Goal: Task Accomplishment & Management: Use online tool/utility

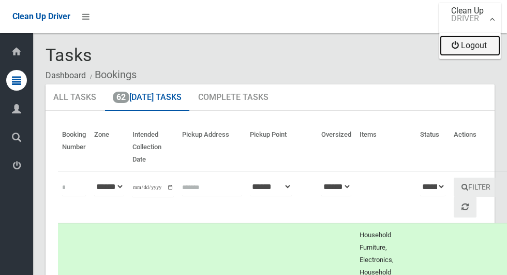
click at [483, 49] on link "Logout" at bounding box center [470, 45] width 61 height 21
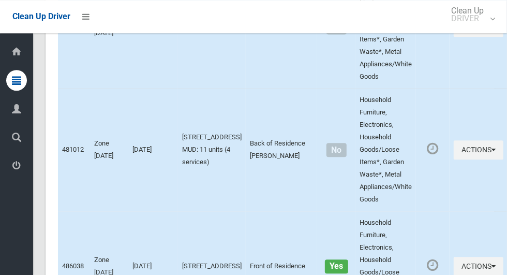
scroll to position [5209, 0]
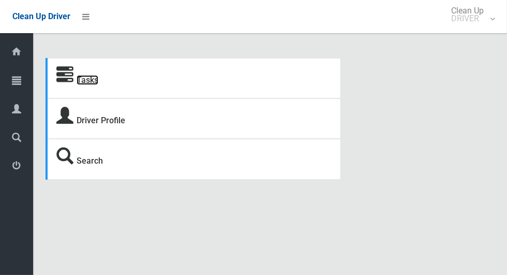
click at [96, 84] on link "Tasks" at bounding box center [88, 80] width 22 height 10
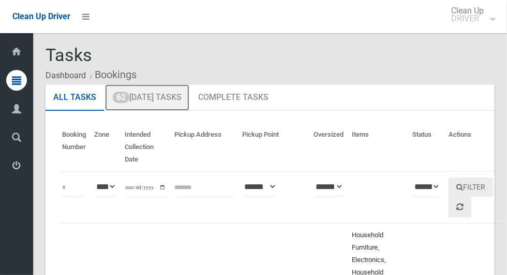
click at [142, 101] on link "62 Today's Tasks" at bounding box center [147, 97] width 84 height 27
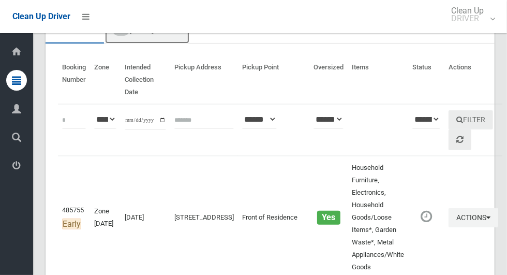
scroll to position [78, 0]
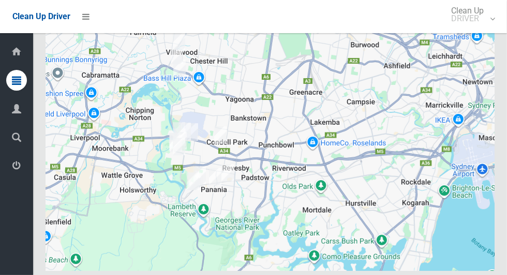
scroll to position [6333, 0]
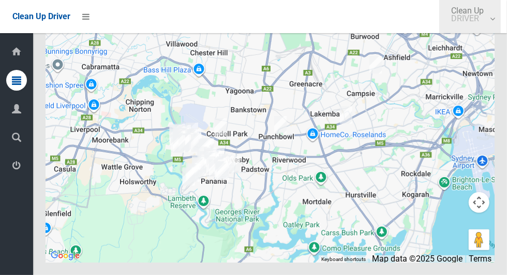
click at [478, 22] on small "DRIVER" at bounding box center [467, 18] width 33 height 8
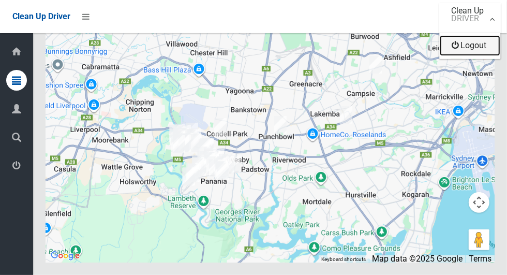
click at [481, 52] on link "Logout" at bounding box center [470, 45] width 61 height 21
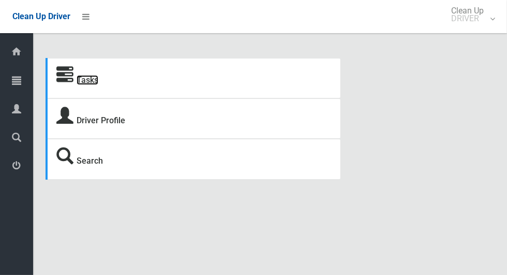
click at [84, 81] on link "Tasks" at bounding box center [88, 80] width 22 height 10
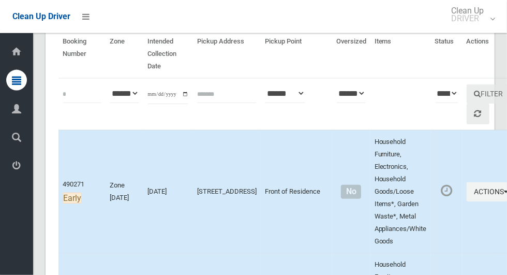
scroll to position [287, 0]
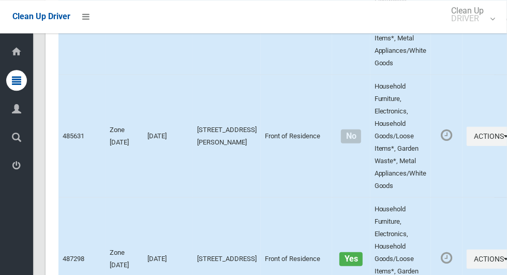
scroll to position [2435, 0]
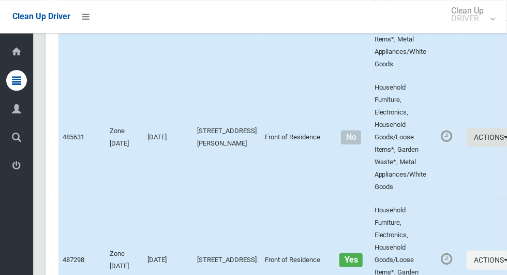
click at [467, 146] on button "Actions" at bounding box center [492, 136] width 50 height 19
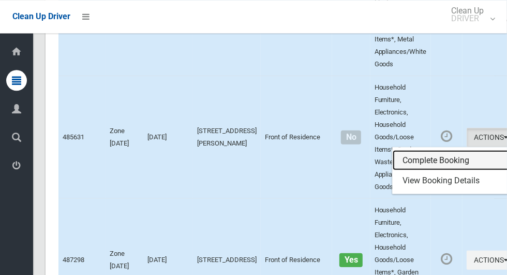
click at [431, 170] on link "Complete Booking" at bounding box center [454, 160] width 123 height 21
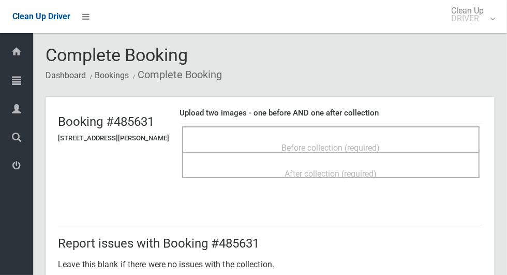
click at [368, 143] on span "Before collection (required)" at bounding box center [331, 148] width 98 height 10
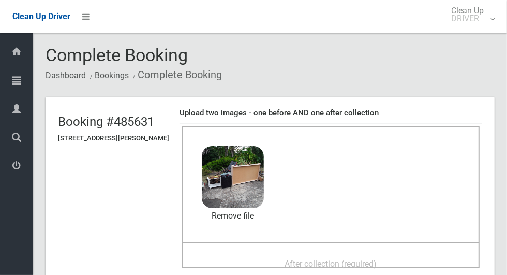
click at [376, 259] on span "After collection (required)" at bounding box center [331, 264] width 92 height 10
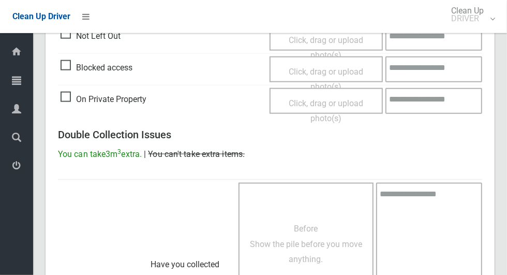
scroll to position [847, 0]
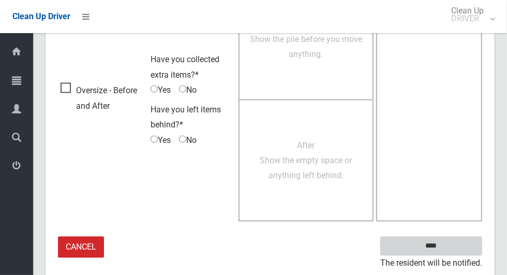
click at [449, 244] on input "****" at bounding box center [431, 245] width 102 height 19
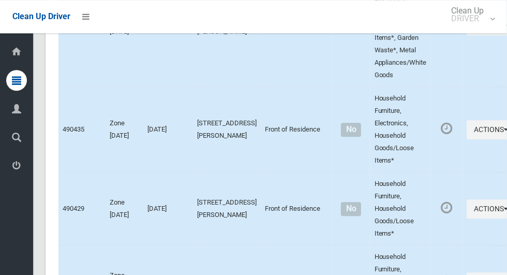
scroll to position [3428, 0]
click at [467, 35] on button "Actions" at bounding box center [492, 25] width 50 height 19
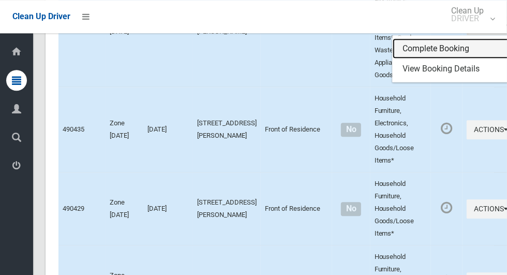
click at [428, 59] on link "Complete Booking" at bounding box center [454, 48] width 123 height 21
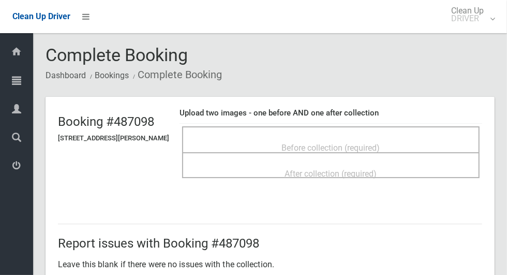
click at [378, 143] on span "Before collection (required)" at bounding box center [331, 148] width 98 height 10
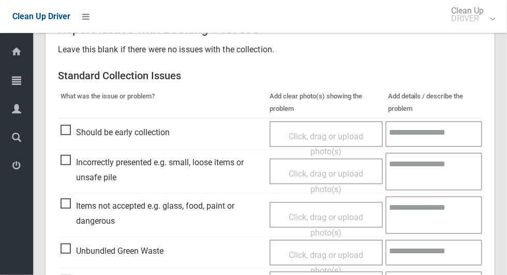
scroll to position [318, 0]
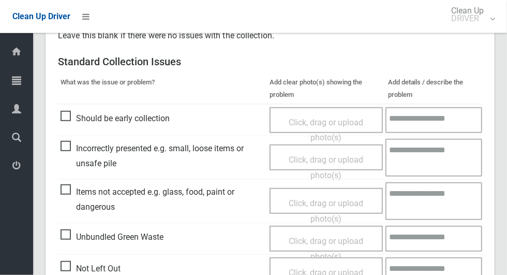
click at [70, 232] on span "Unbundled Green Waste" at bounding box center [112, 237] width 103 height 16
click at [314, 236] on span "Click, drag or upload photo(s)" at bounding box center [326, 248] width 75 height 25
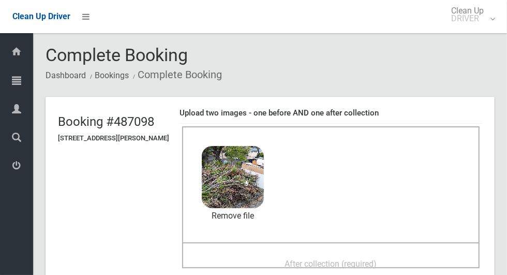
scroll to position [87, 0]
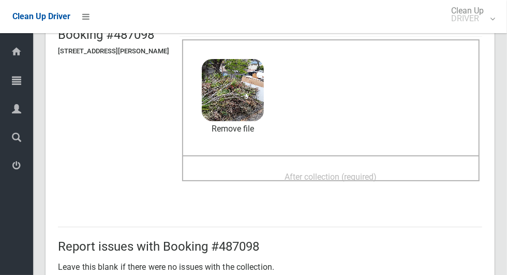
click at [348, 172] on span "After collection (required)" at bounding box center [331, 177] width 92 height 10
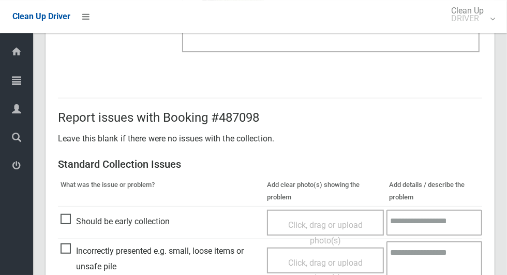
scroll to position [847, 0]
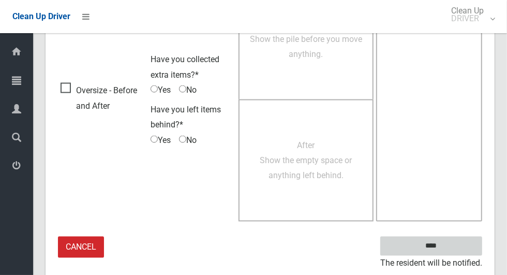
click at [457, 243] on input "****" at bounding box center [431, 245] width 102 height 19
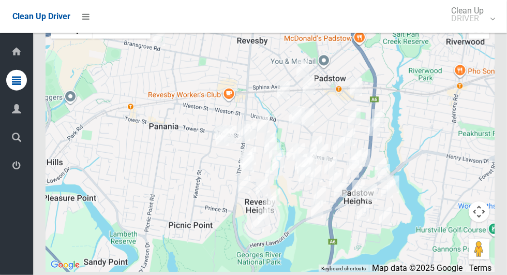
scroll to position [6493, 0]
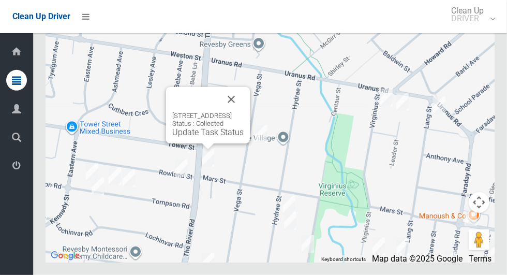
click at [244, 112] on button "Close" at bounding box center [231, 99] width 25 height 25
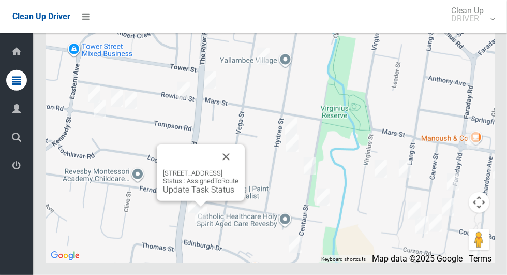
click at [239, 169] on button "Close" at bounding box center [226, 156] width 25 height 25
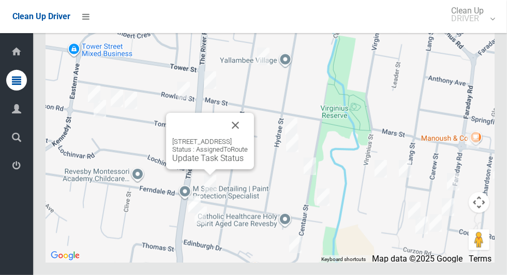
click at [248, 138] on button "Close" at bounding box center [235, 125] width 25 height 25
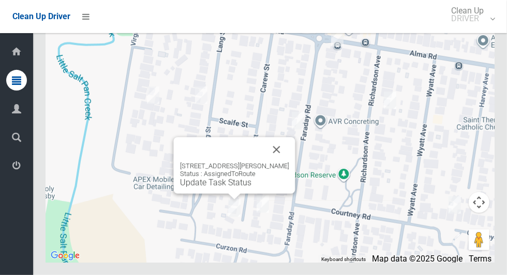
click at [282, 162] on button "Close" at bounding box center [276, 149] width 25 height 25
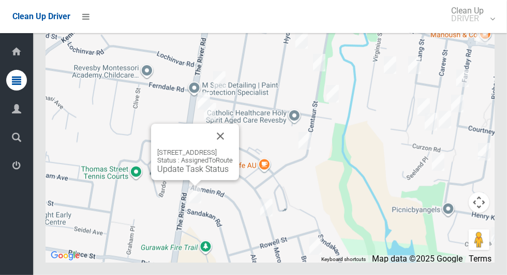
click at [233, 149] on button "Close" at bounding box center [220, 136] width 25 height 25
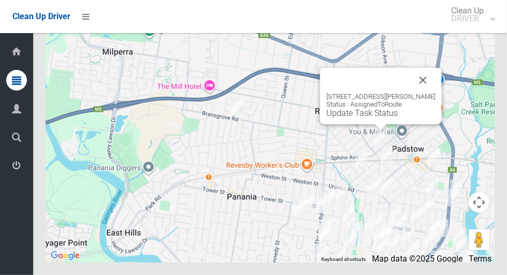
click at [418, 93] on button "Close" at bounding box center [423, 80] width 25 height 25
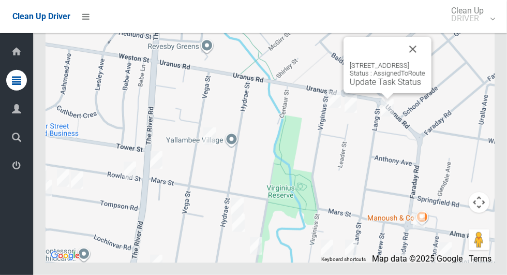
click at [425, 62] on button "Close" at bounding box center [413, 49] width 25 height 25
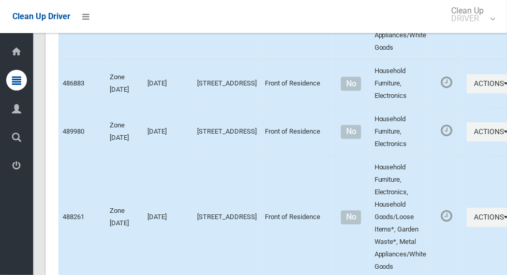
scroll to position [0, 0]
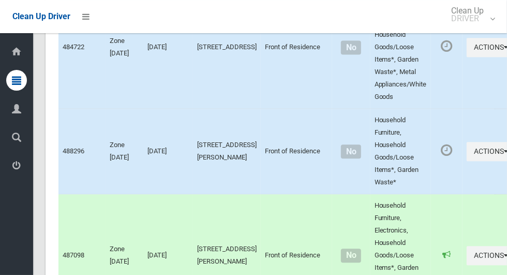
scroll to position [6493, 0]
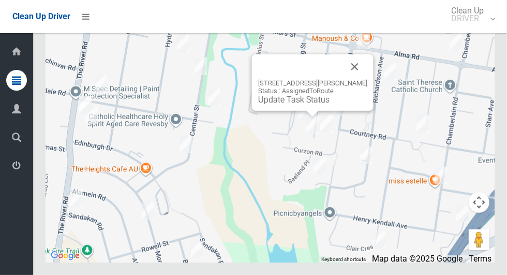
click at [309, 111] on div "38 Carew Street, PADSTOW NSW 2211 Status : AssignedToRoute Update Task Status" at bounding box center [313, 82] width 122 height 56
click at [323, 105] on link "Update Task Status" at bounding box center [293, 100] width 71 height 10
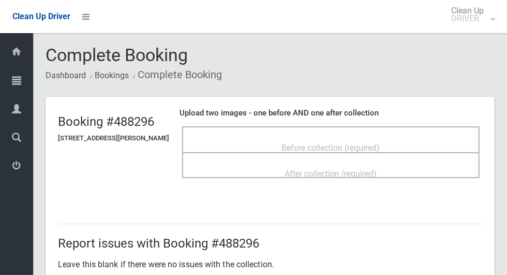
click at [322, 138] on div "Before collection (required)" at bounding box center [331, 147] width 275 height 19
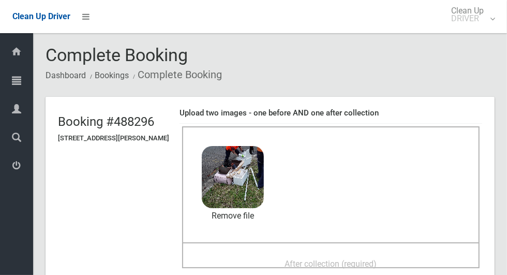
click at [376, 263] on span "After collection (required)" at bounding box center [331, 264] width 92 height 10
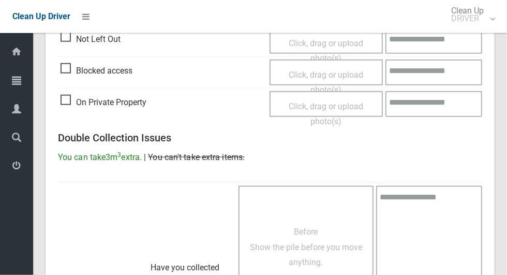
scroll to position [847, 0]
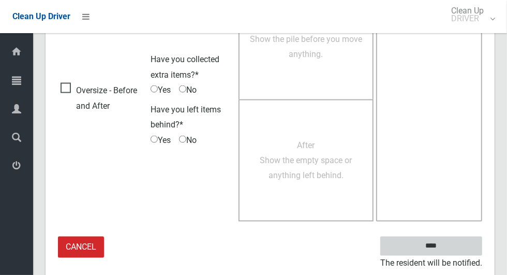
click at [454, 247] on input "****" at bounding box center [431, 245] width 102 height 19
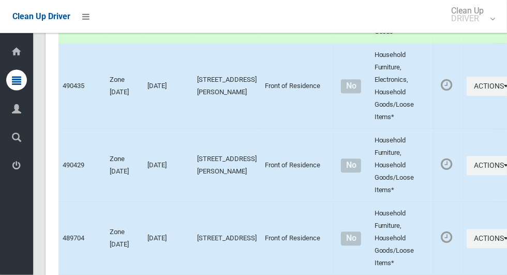
scroll to position [3571, 0]
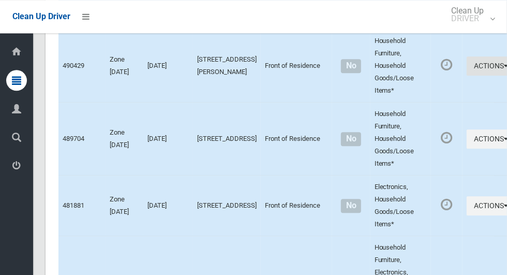
click at [467, 76] on button "Actions" at bounding box center [492, 65] width 50 height 19
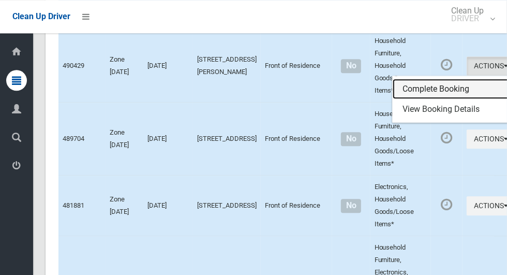
click at [430, 99] on link "Complete Booking" at bounding box center [454, 89] width 123 height 21
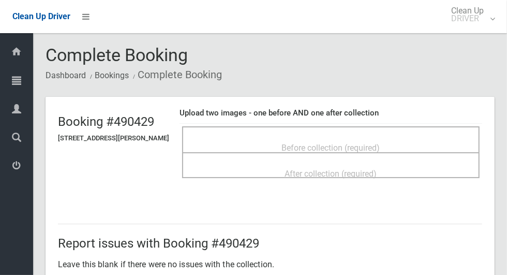
click at [287, 143] on span "Before collection (required)" at bounding box center [331, 148] width 98 height 10
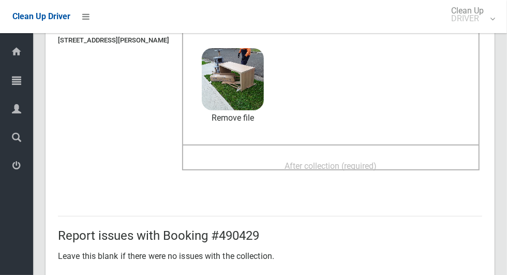
scroll to position [94, 0]
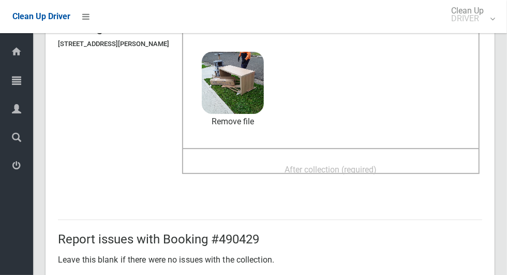
click at [402, 161] on div "After collection (required)" at bounding box center [331, 168] width 275 height 19
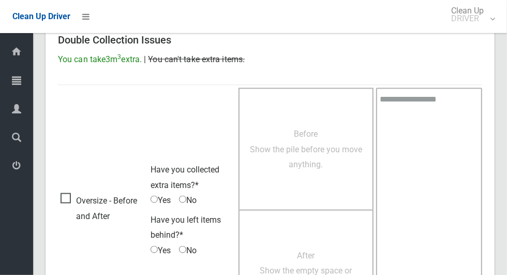
scroll to position [847, 0]
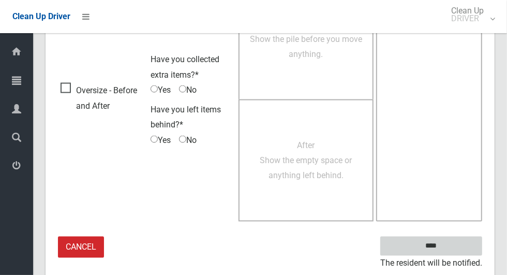
click at [449, 243] on input "****" at bounding box center [431, 245] width 102 height 19
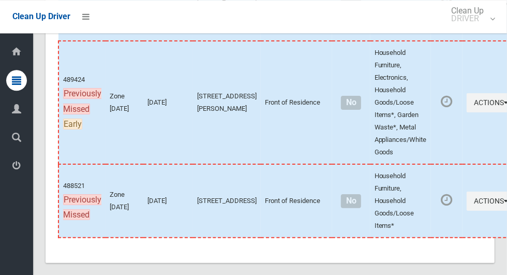
scroll to position [6493, 0]
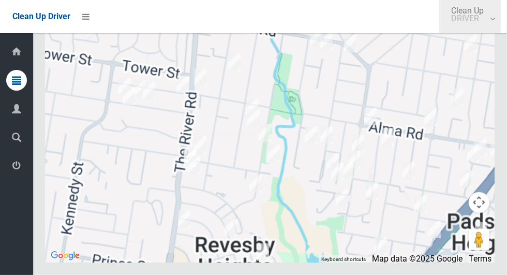
click at [475, 7] on span "Clean Up DRIVER" at bounding box center [470, 15] width 48 height 16
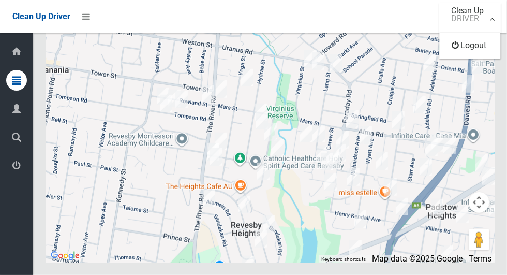
click at [413, 140] on div at bounding box center [253, 137] width 507 height 275
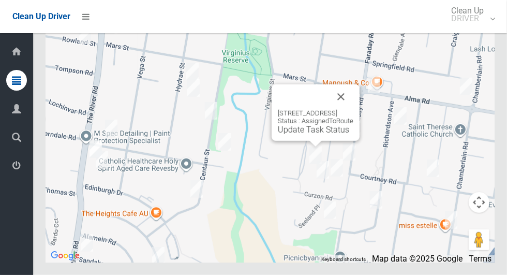
click at [353, 109] on button "Close" at bounding box center [341, 96] width 25 height 25
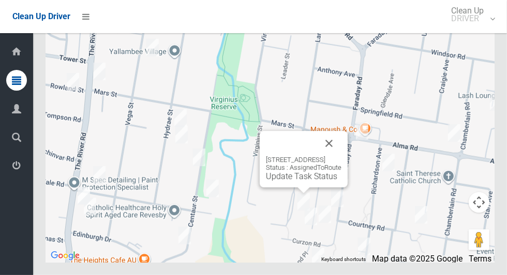
click at [305, 187] on div "73 Lang Street, PADSTOW NSW 2211 Status : AssignedToRoute Update Task Status" at bounding box center [304, 159] width 88 height 56
click at [310, 181] on link "Update Task Status" at bounding box center [301, 176] width 71 height 10
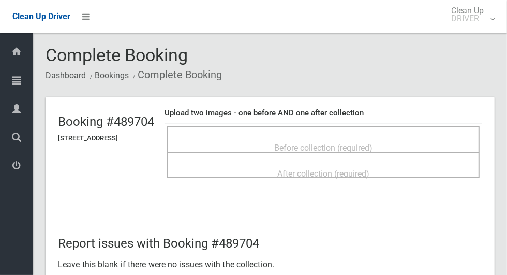
click at [373, 146] on span "Before collection (required)" at bounding box center [323, 148] width 98 height 10
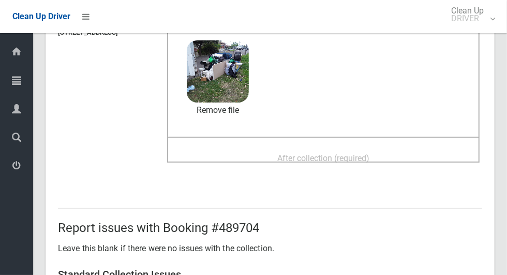
scroll to position [98, 0]
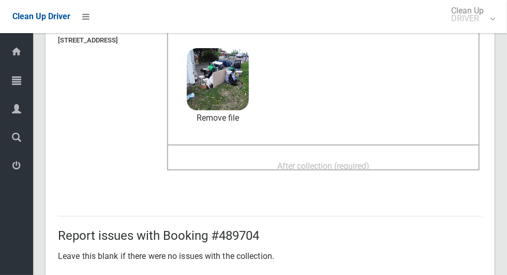
click at [402, 160] on div "After collection (required)" at bounding box center [324, 165] width 290 height 19
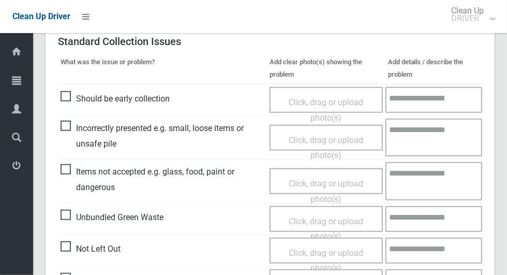
scroll to position [847, 0]
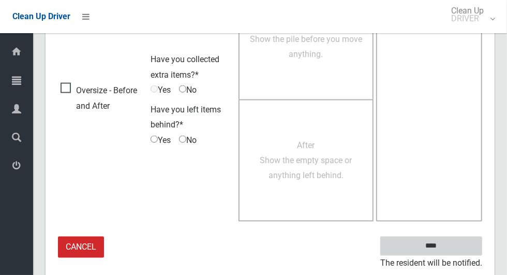
click at [449, 250] on input "****" at bounding box center [431, 245] width 102 height 19
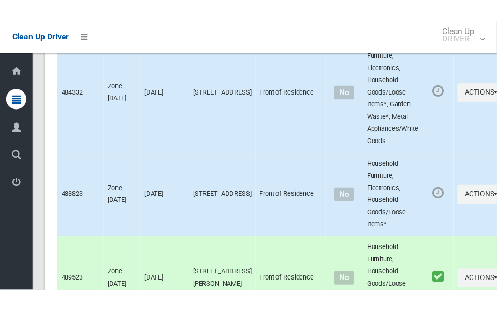
scroll to position [6493, 0]
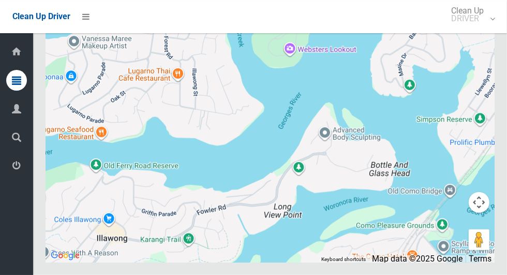
click at [477, 29] on button "Toggle fullscreen view" at bounding box center [479, 19] width 21 height 21
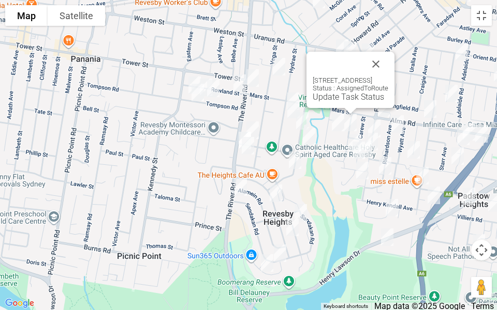
click at [356, 96] on link "Update Task Status" at bounding box center [348, 97] width 71 height 10
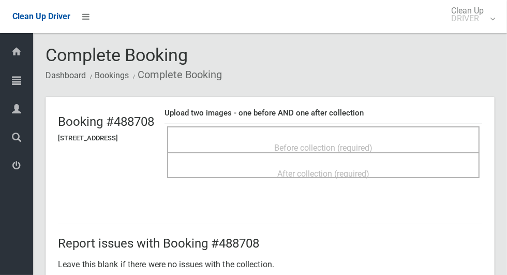
click at [371, 145] on span "Before collection (required)" at bounding box center [323, 148] width 98 height 10
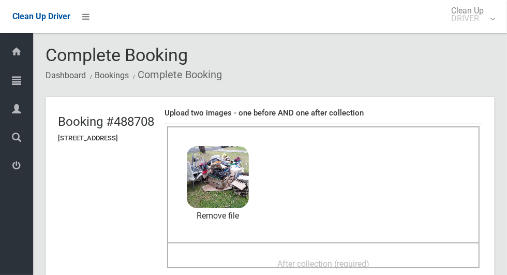
click at [369, 259] on span "After collection (required)" at bounding box center [323, 264] width 92 height 10
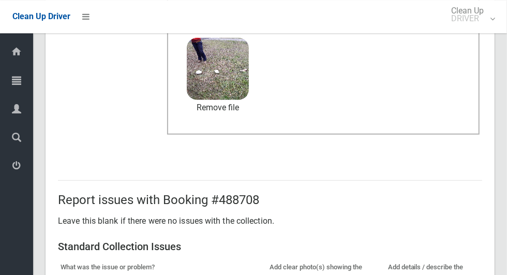
scroll to position [847, 0]
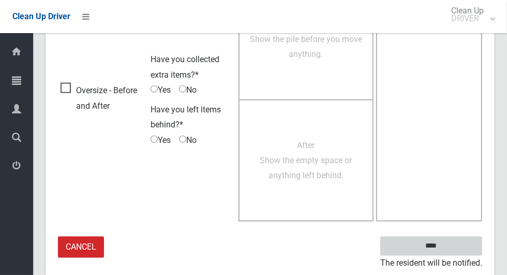
click at [449, 246] on input "****" at bounding box center [431, 245] width 102 height 19
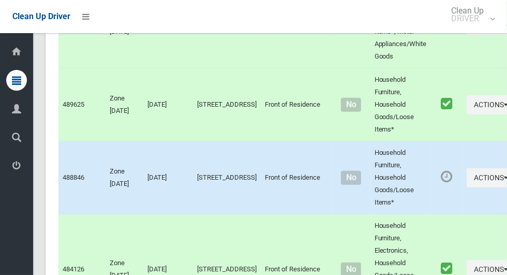
scroll to position [4310, 0]
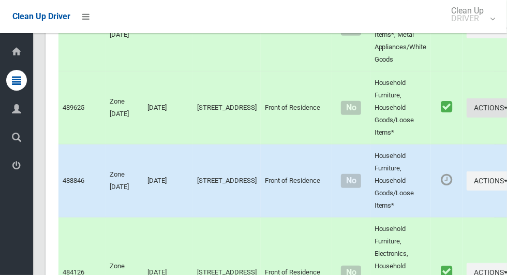
click at [468, 117] on button "Actions" at bounding box center [492, 107] width 50 height 19
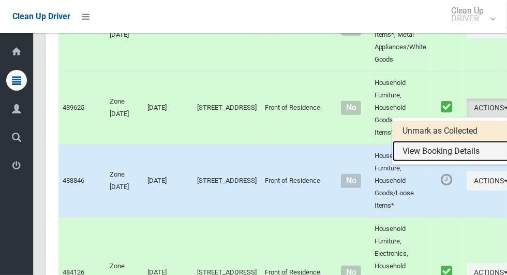
click at [434, 161] on link "View Booking Details" at bounding box center [454, 151] width 123 height 21
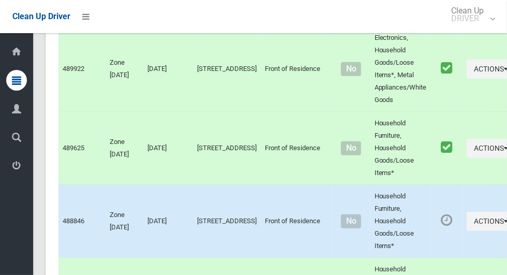
scroll to position [4268, 0]
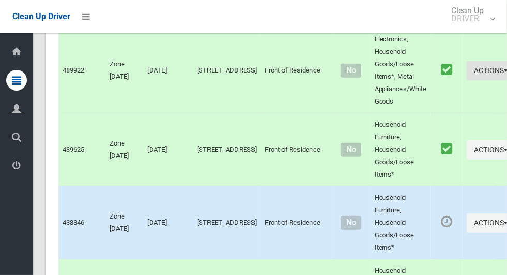
click at [469, 80] on button "Actions" at bounding box center [492, 70] width 50 height 19
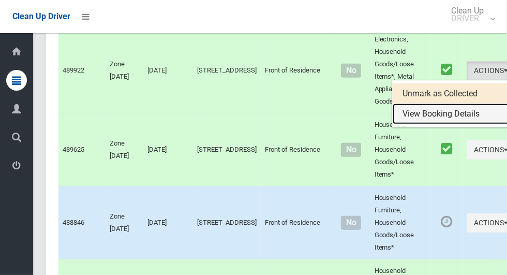
click at [439, 124] on link "View Booking Details" at bounding box center [454, 113] width 123 height 21
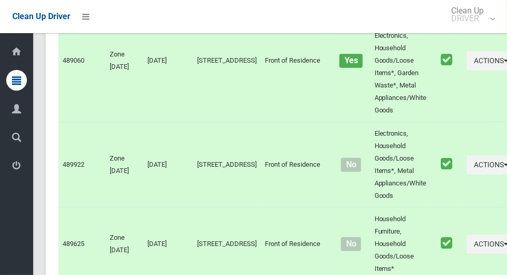
scroll to position [4173, 0]
click at [467, 71] on button "Actions" at bounding box center [492, 61] width 50 height 19
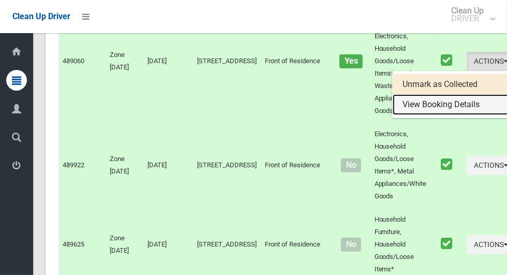
click at [441, 115] on link "View Booking Details" at bounding box center [454, 104] width 123 height 21
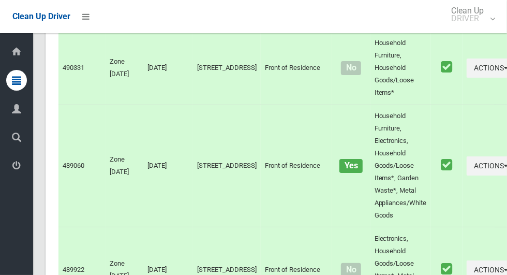
scroll to position [4068, 0]
click at [467, 78] on button "Actions" at bounding box center [492, 68] width 50 height 19
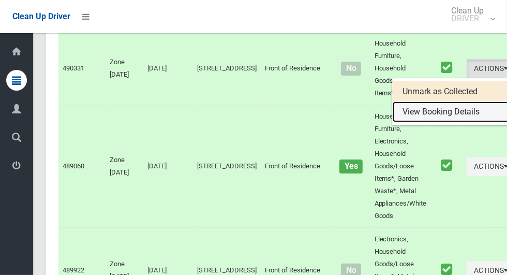
click at [437, 122] on link "View Booking Details" at bounding box center [454, 111] width 123 height 21
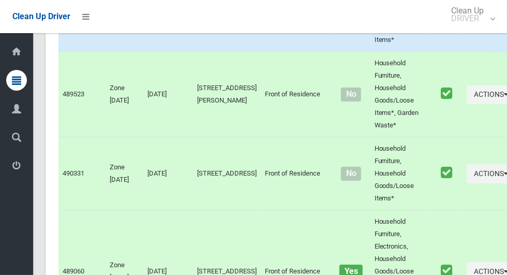
scroll to position [3963, 0]
click at [467, 103] on button "Actions" at bounding box center [492, 93] width 50 height 19
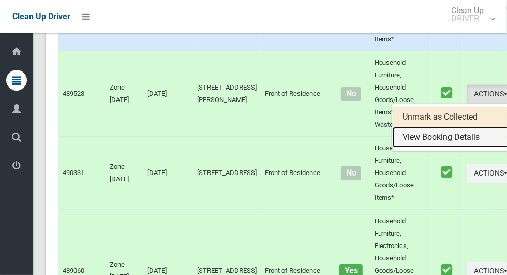
click at [439, 147] on link "View Booking Details" at bounding box center [454, 137] width 123 height 21
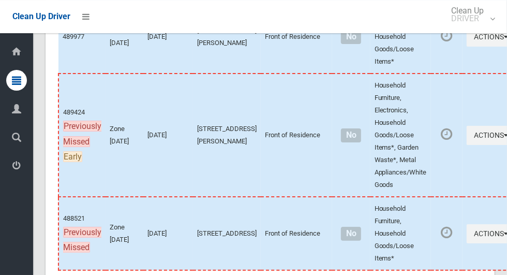
scroll to position [6109, 0]
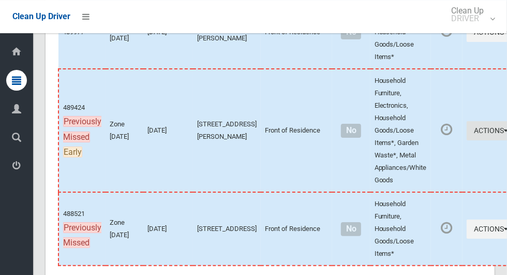
click at [467, 140] on button "Actions" at bounding box center [492, 130] width 50 height 19
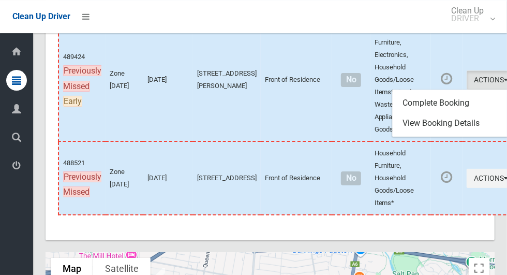
scroll to position [6157, 0]
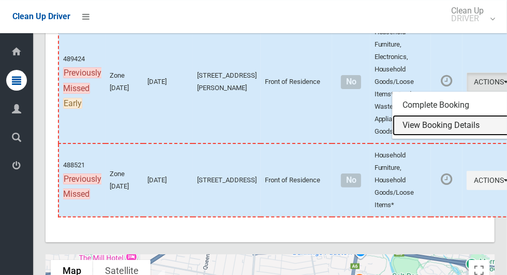
click at [431, 136] on link "View Booking Details" at bounding box center [454, 125] width 123 height 21
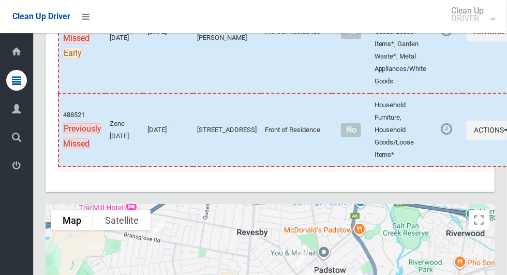
scroll to position [6207, 0]
click at [467, 42] on button "Actions" at bounding box center [492, 32] width 50 height 19
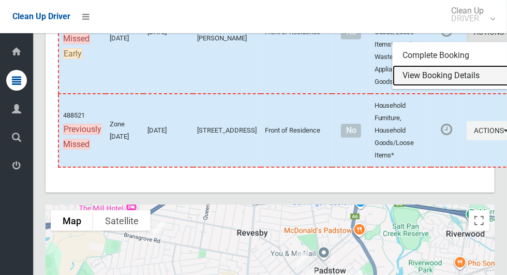
click at [441, 86] on link "View Booking Details" at bounding box center [454, 75] width 123 height 21
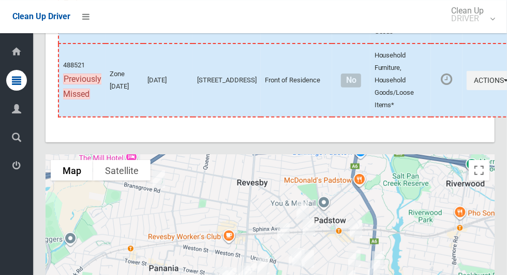
scroll to position [6255, 0]
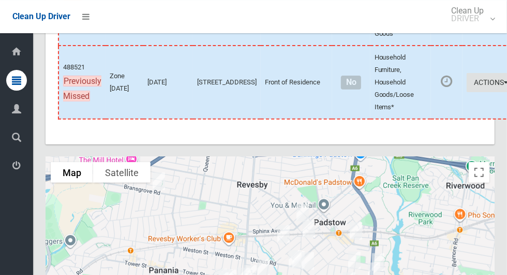
click at [467, 92] on button "Actions" at bounding box center [492, 82] width 50 height 19
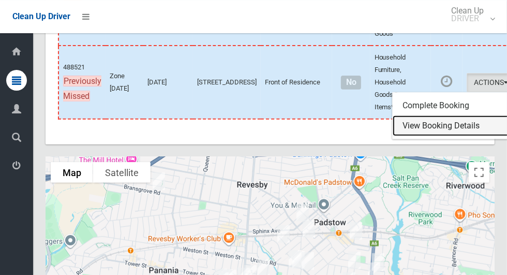
click at [426, 136] on link "View Booking Details" at bounding box center [454, 125] width 123 height 21
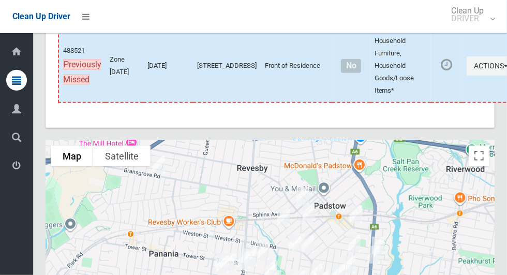
scroll to position [6270, 0]
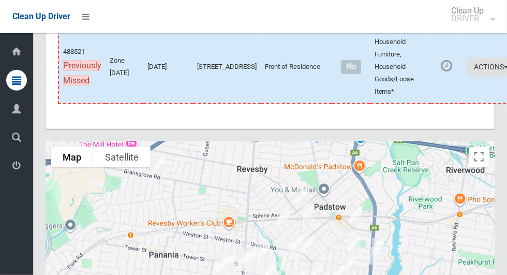
click at [467, 77] on button "Actions" at bounding box center [492, 66] width 50 height 19
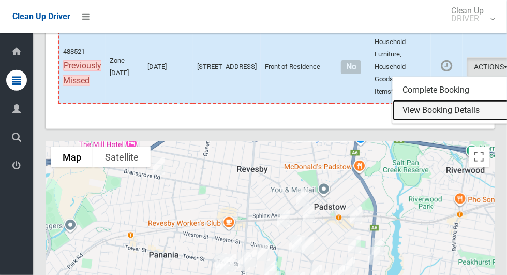
click at [423, 121] on link "View Booking Details" at bounding box center [454, 110] width 123 height 21
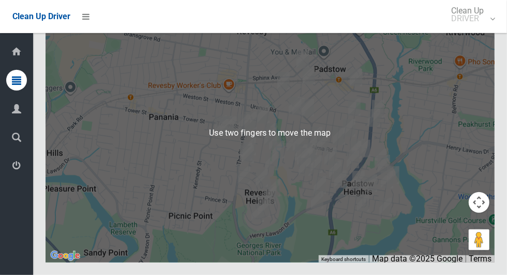
scroll to position [6444, 0]
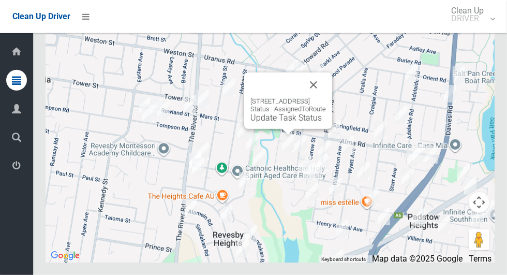
click at [280, 123] on link "Update Task Status" at bounding box center [285, 118] width 71 height 10
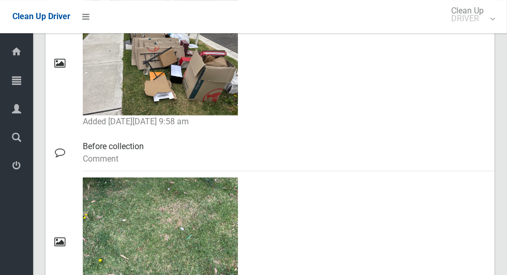
scroll to position [526, 0]
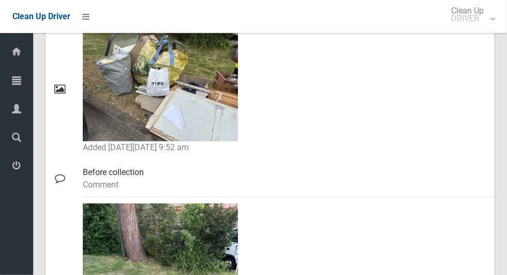
scroll to position [516, 0]
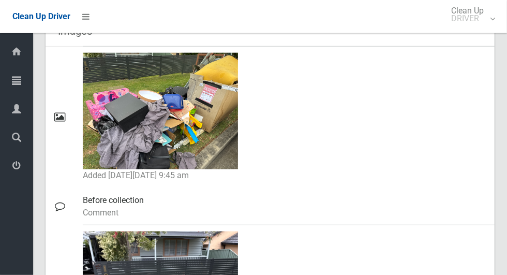
scroll to position [508, 0]
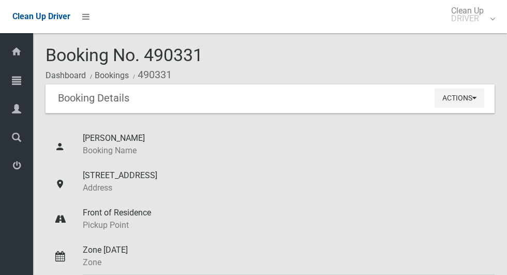
scroll to position [391, 0]
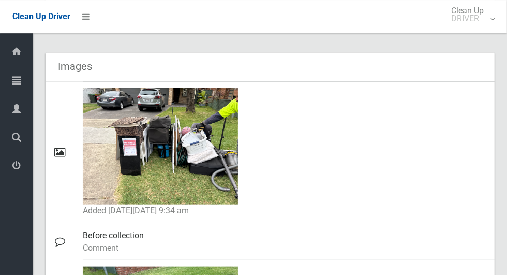
scroll to position [450, 0]
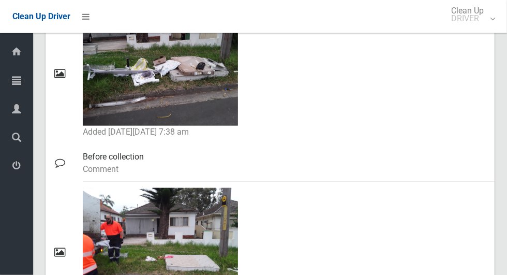
scroll to position [556, 0]
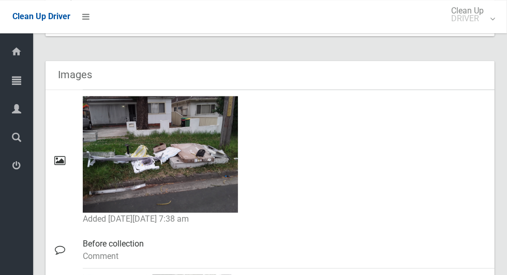
scroll to position [466, 0]
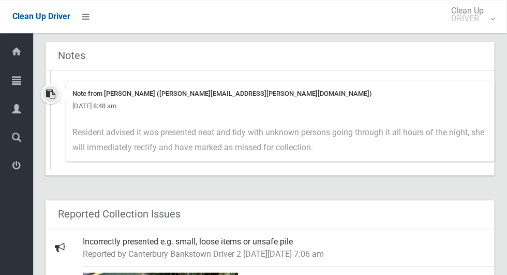
scroll to position [371, 0]
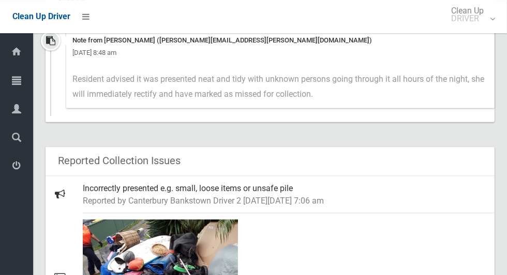
scroll to position [426, 0]
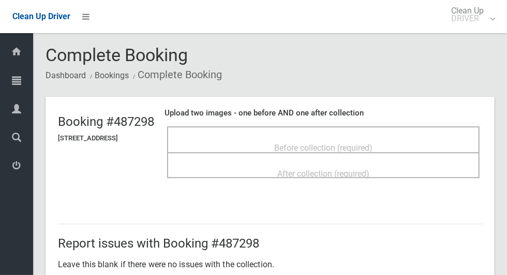
click at [331, 138] on div "Before collection (required)" at bounding box center [324, 147] width 290 height 19
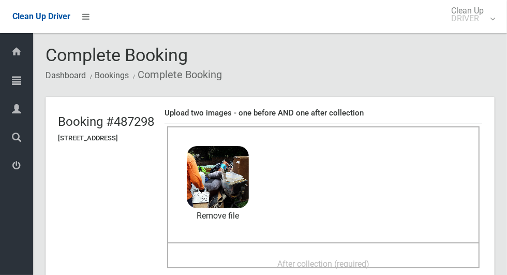
click at [369, 259] on span "After collection (required)" at bounding box center [323, 264] width 92 height 10
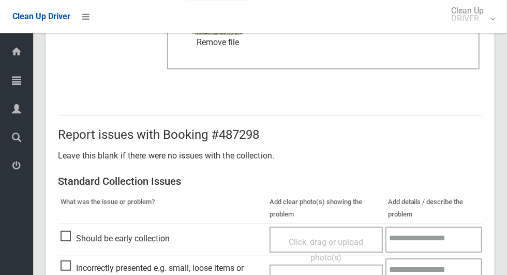
scroll to position [847, 0]
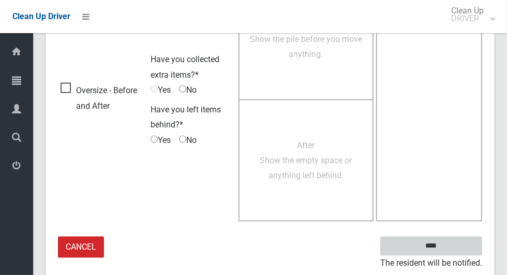
click at [449, 252] on input "****" at bounding box center [431, 245] width 102 height 19
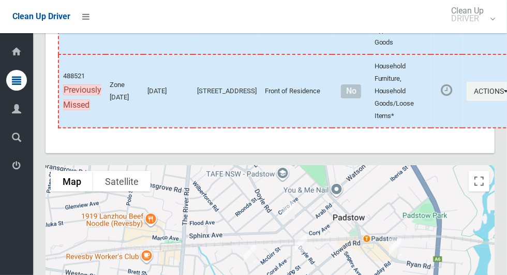
scroll to position [6229, 0]
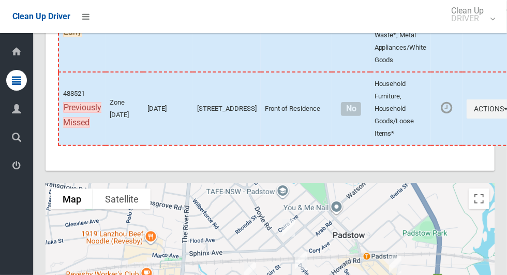
click at [467, 20] on button "Actions" at bounding box center [492, 10] width 50 height 19
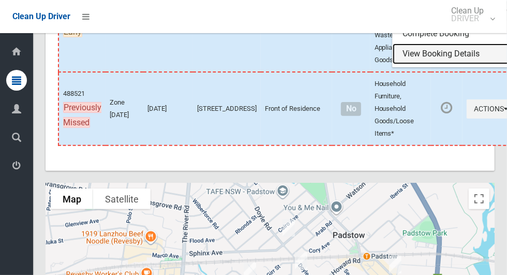
click at [438, 64] on link "View Booking Details" at bounding box center [454, 53] width 123 height 21
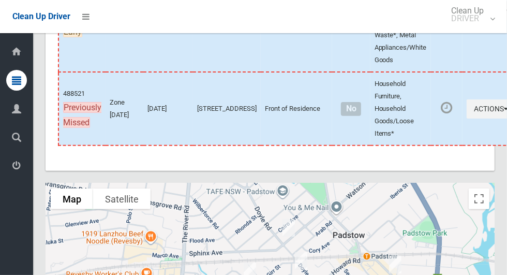
click at [467, 20] on button "Actions" at bounding box center [492, 10] width 50 height 19
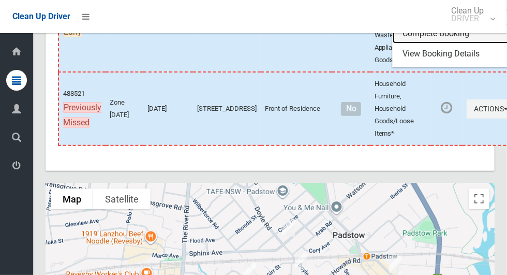
click at [431, 44] on link "Complete Booking" at bounding box center [454, 33] width 123 height 21
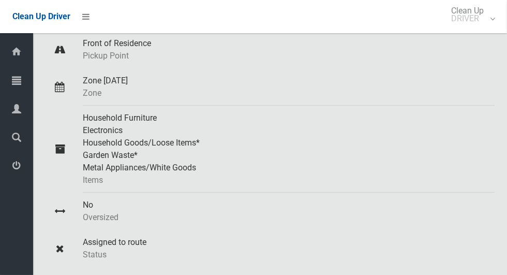
scroll to position [219, 0]
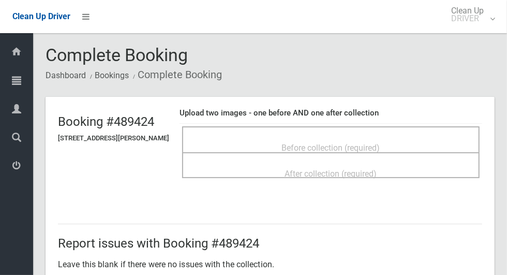
click at [400, 145] on div "Before collection (required)" at bounding box center [331, 147] width 275 height 19
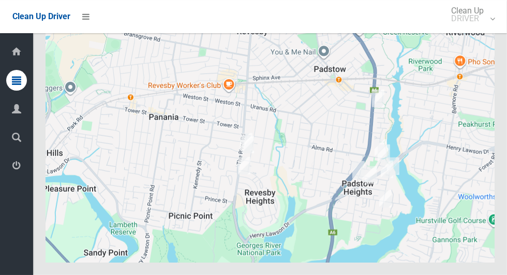
scroll to position [6493, 0]
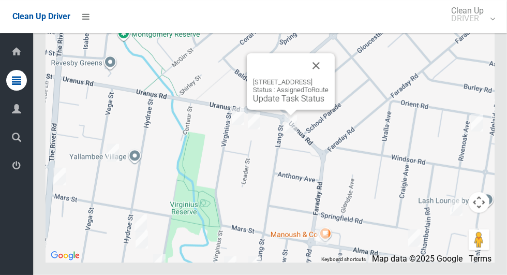
click at [287, 103] on link "Update Task Status" at bounding box center [288, 99] width 71 height 10
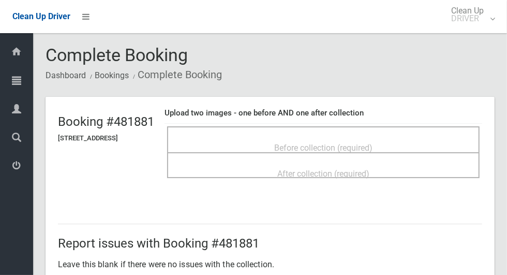
click at [344, 143] on span "Before collection (required)" at bounding box center [323, 148] width 98 height 10
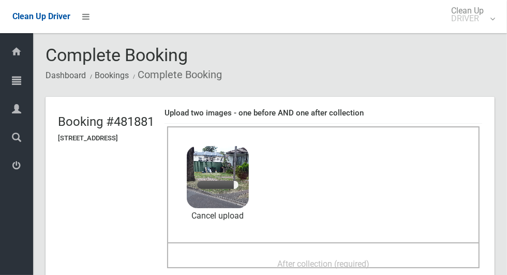
click at [314, 259] on span "After collection (required)" at bounding box center [323, 264] width 92 height 10
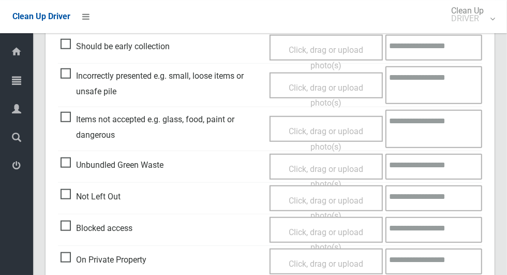
scroll to position [847, 0]
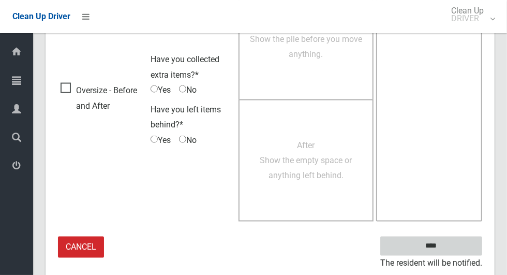
click at [449, 252] on input "****" at bounding box center [431, 245] width 102 height 19
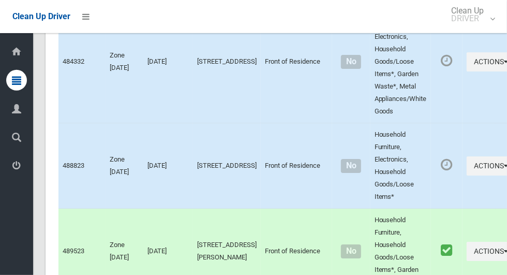
scroll to position [3806, 0]
click at [467, 71] on button "Actions" at bounding box center [492, 61] width 50 height 19
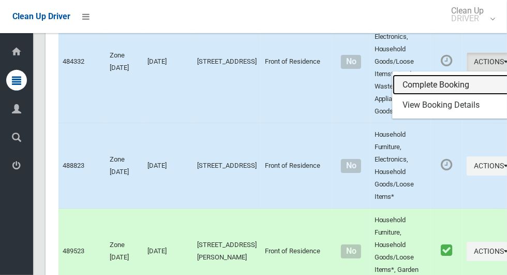
click at [417, 95] on link "Complete Booking" at bounding box center [454, 85] width 123 height 21
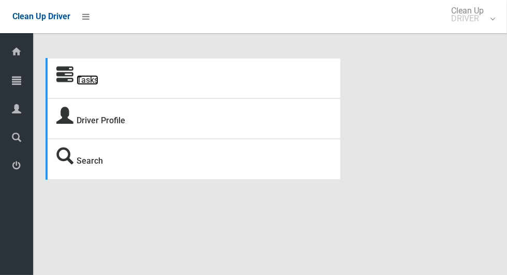
click at [92, 77] on link "Tasks" at bounding box center [88, 80] width 22 height 10
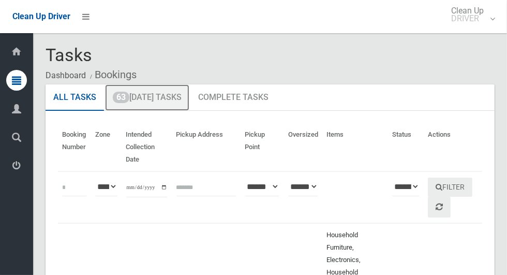
click at [164, 95] on link "63 [DATE] Tasks" at bounding box center [147, 97] width 84 height 27
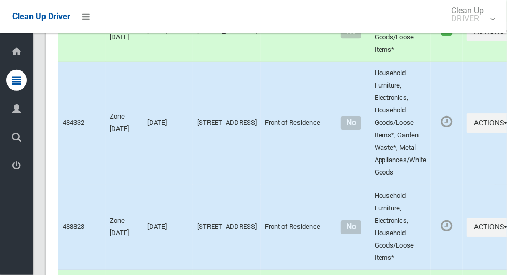
scroll to position [3729, 0]
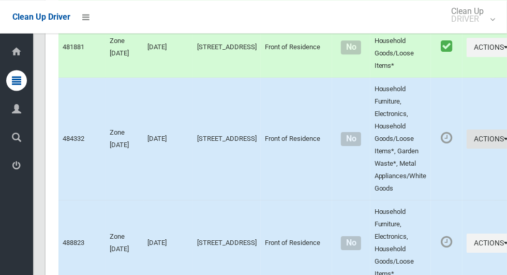
click at [467, 149] on button "Actions" at bounding box center [492, 138] width 50 height 19
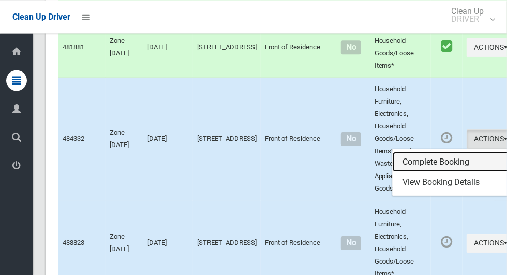
click at [431, 172] on link "Complete Booking" at bounding box center [454, 162] width 123 height 21
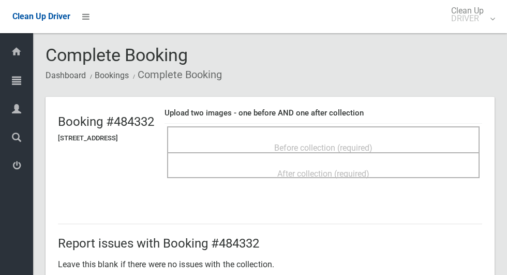
click at [359, 143] on span "Before collection (required)" at bounding box center [323, 148] width 98 height 10
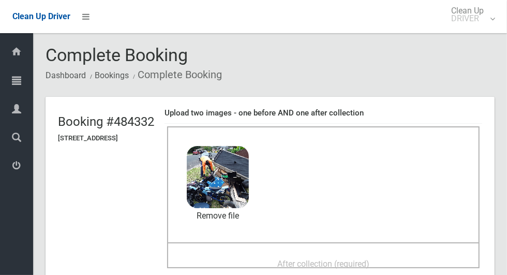
click at [369, 262] on span "After collection (required)" at bounding box center [323, 264] width 92 height 10
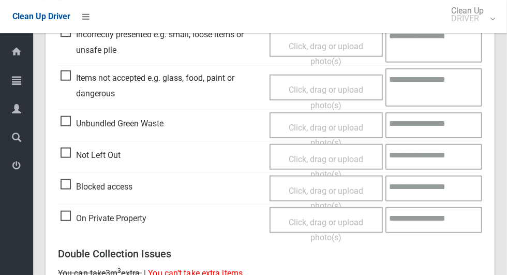
scroll to position [847, 0]
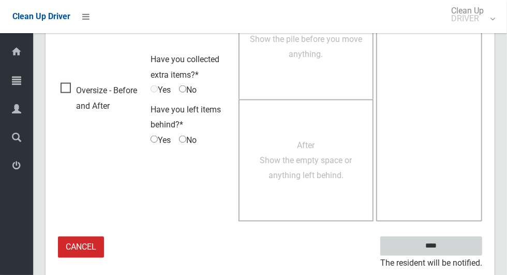
click at [451, 241] on input "****" at bounding box center [431, 245] width 102 height 19
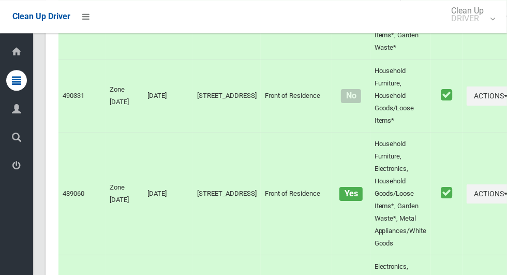
scroll to position [6493, 0]
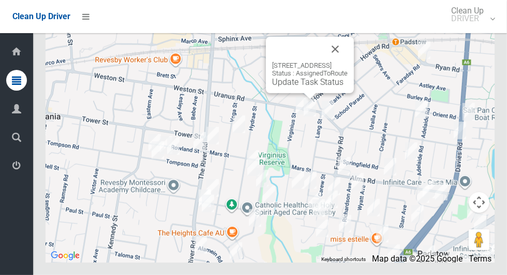
click at [322, 87] on link "Update Task Status" at bounding box center [307, 82] width 71 height 10
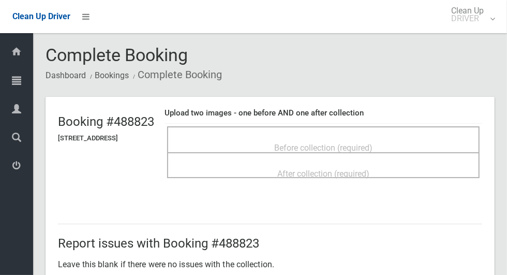
click at [393, 140] on div "Before collection (required)" at bounding box center [324, 147] width 290 height 19
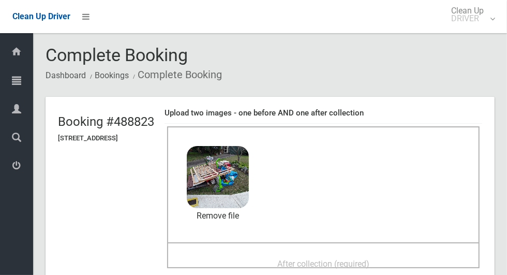
click at [369, 261] on span "After collection (required)" at bounding box center [323, 264] width 92 height 10
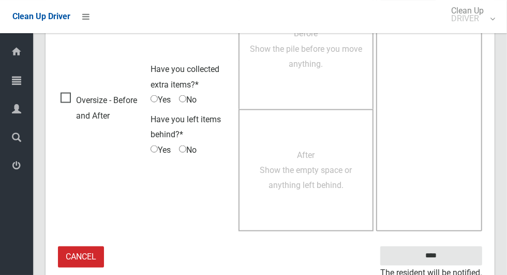
scroll to position [847, 0]
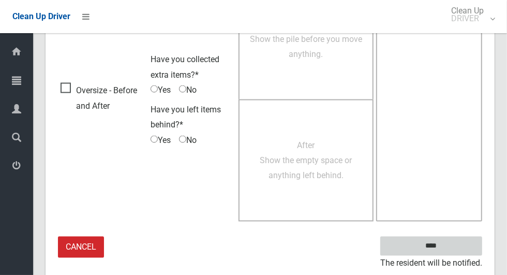
click at [449, 248] on input "****" at bounding box center [431, 245] width 102 height 19
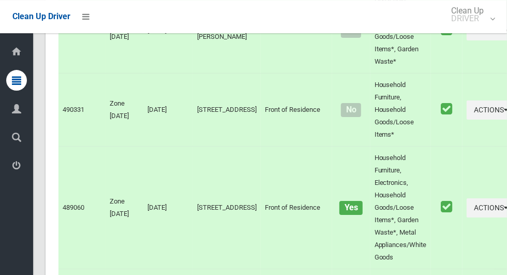
scroll to position [6493, 0]
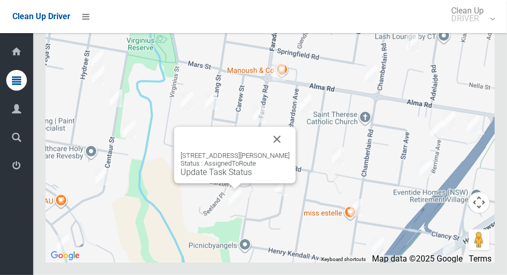
click at [290, 152] on button "Close" at bounding box center [277, 139] width 25 height 25
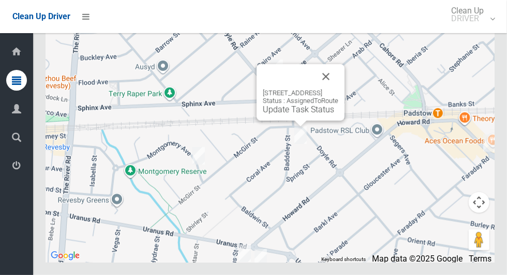
click at [338, 89] on button "Close" at bounding box center [326, 76] width 25 height 25
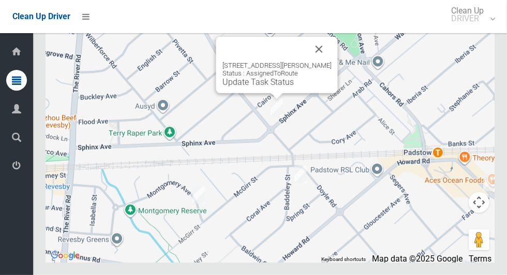
click at [322, 62] on button "Close" at bounding box center [319, 49] width 25 height 25
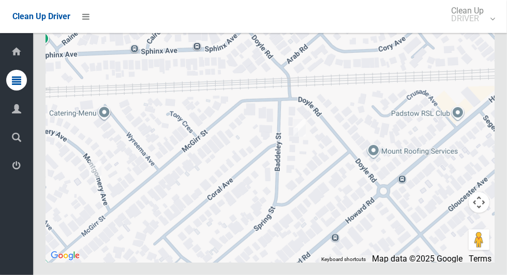
scroll to position [6454, 0]
click at [359, 195] on div at bounding box center [270, 133] width 449 height 259
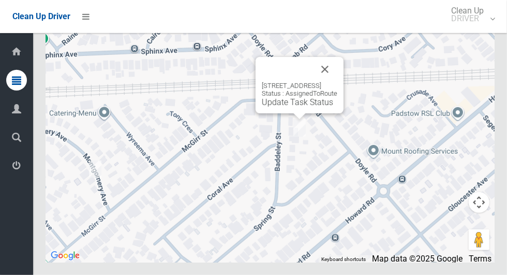
click at [299, 107] on link "Update Task Status" at bounding box center [297, 102] width 71 height 10
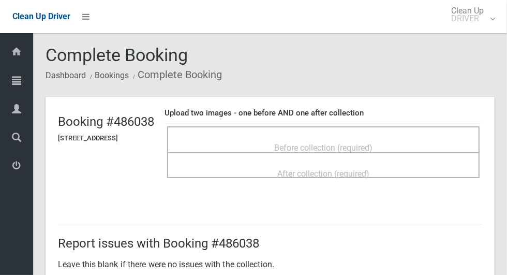
click at [359, 143] on span "Before collection (required)" at bounding box center [323, 148] width 98 height 10
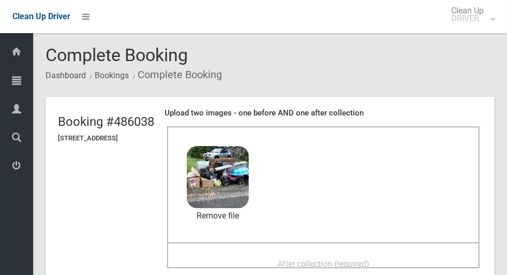
click at [369, 259] on span "After collection (required)" at bounding box center [323, 264] width 92 height 10
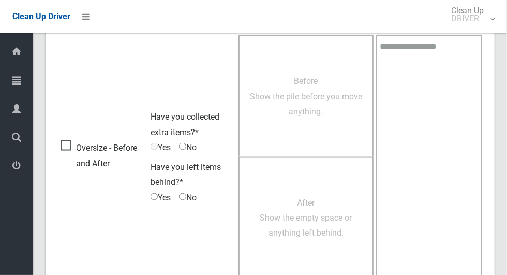
scroll to position [847, 0]
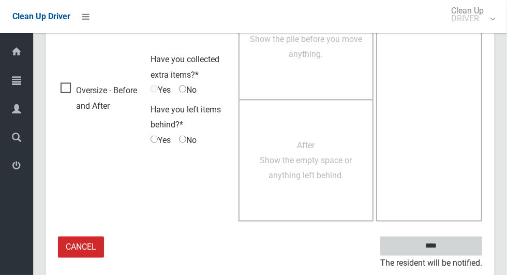
click at [449, 252] on input "****" at bounding box center [431, 245] width 102 height 19
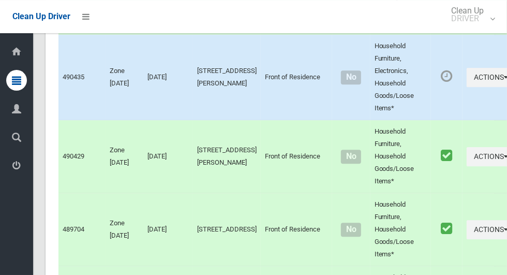
scroll to position [6432, 0]
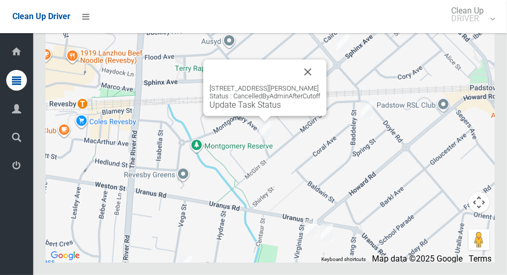
click at [252, 110] on link "Update Task Status" at bounding box center [245, 105] width 71 height 10
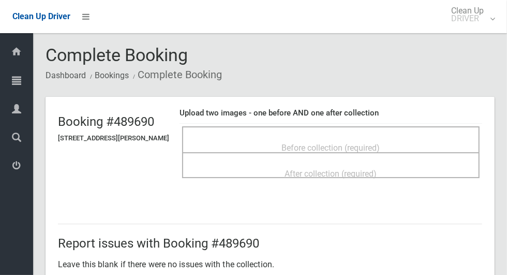
click at [367, 147] on span "Before collection (required)" at bounding box center [331, 148] width 98 height 10
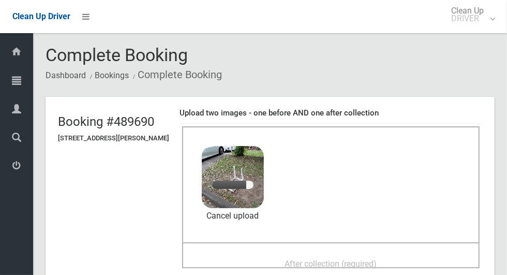
click at [356, 260] on span "After collection (required)" at bounding box center [331, 264] width 92 height 10
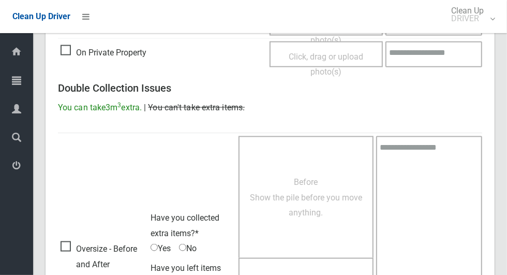
scroll to position [847, 0]
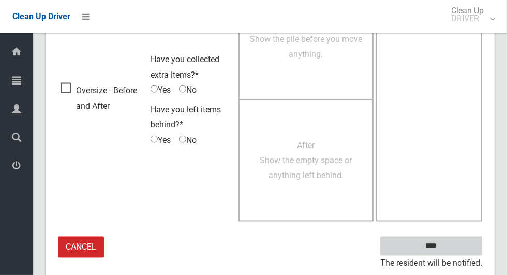
click at [449, 250] on input "****" at bounding box center [431, 245] width 102 height 19
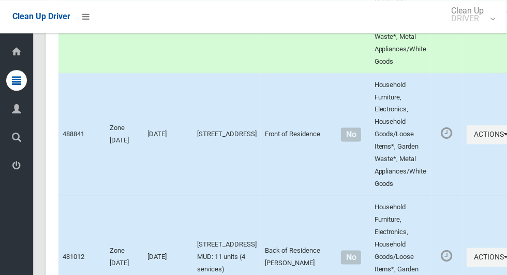
scroll to position [4957, 0]
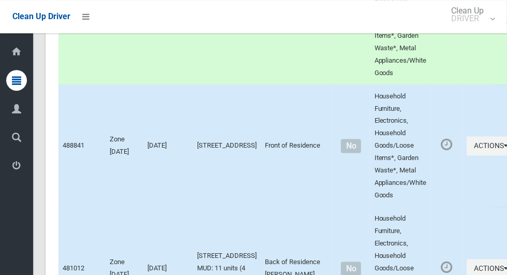
click at [467, 33] on button "Actions" at bounding box center [492, 22] width 50 height 19
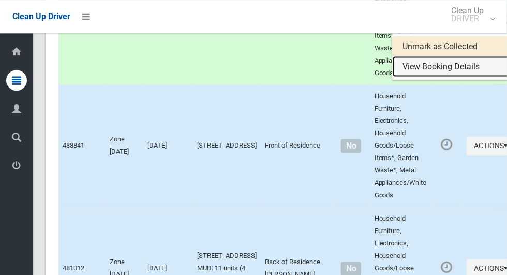
click at [441, 77] on link "View Booking Details" at bounding box center [454, 66] width 123 height 21
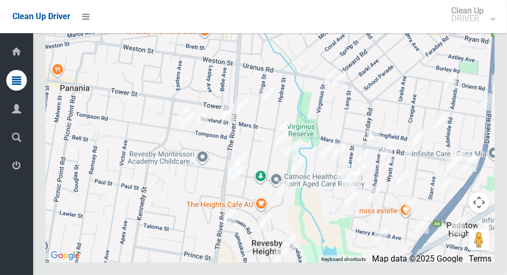
scroll to position [6432, 0]
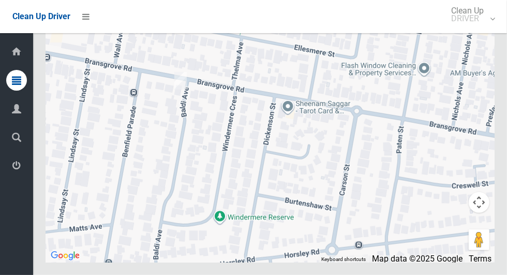
click at [149, 96] on div at bounding box center [270, 133] width 449 height 259
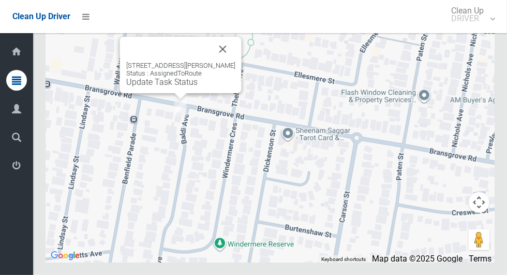
click at [221, 62] on button "Close" at bounding box center [223, 49] width 25 height 25
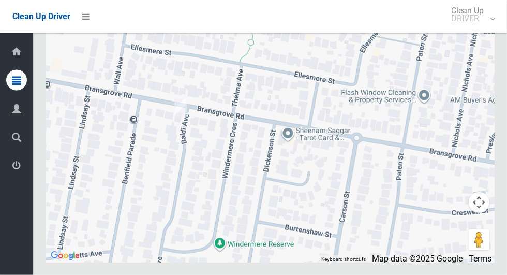
scroll to position [6368, 0]
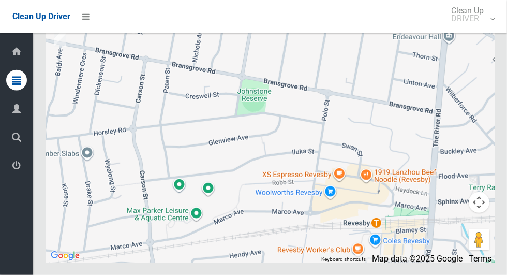
click at [396, 185] on div at bounding box center [270, 133] width 449 height 259
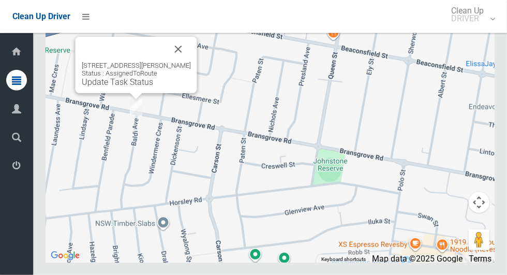
click at [141, 87] on link "Update Task Status" at bounding box center [117, 82] width 71 height 10
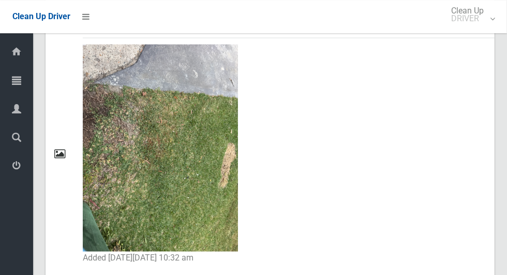
scroll to position [590, 0]
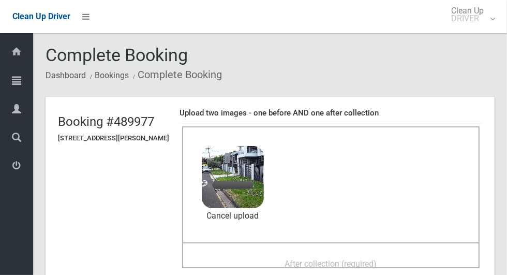
click at [370, 259] on span "After collection (required)" at bounding box center [331, 264] width 92 height 10
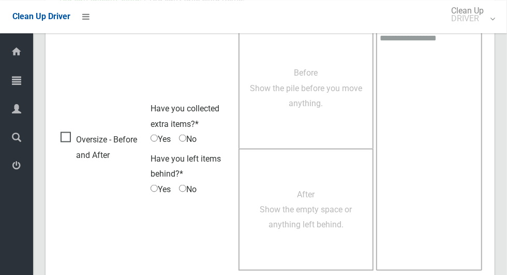
scroll to position [847, 0]
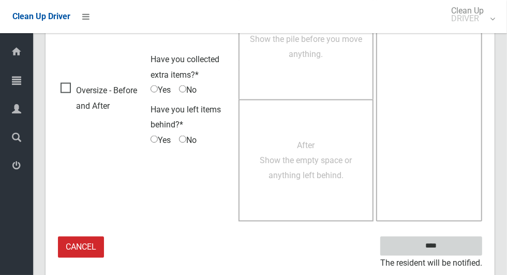
click at [448, 252] on input "****" at bounding box center [431, 245] width 102 height 19
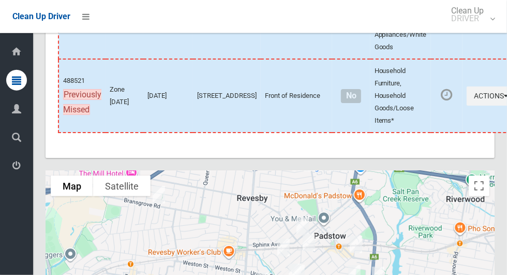
scroll to position [6184, 0]
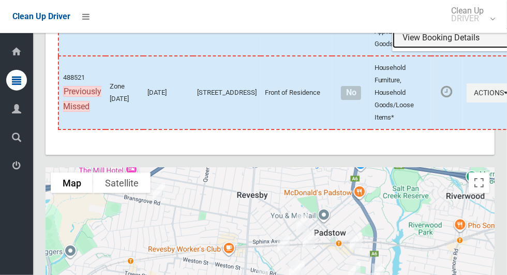
click at [412, 48] on link "View Booking Details" at bounding box center [454, 37] width 123 height 21
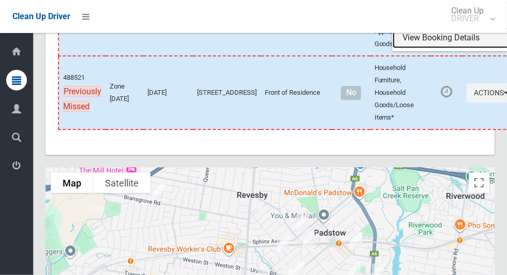
click at [436, 48] on link "View Booking Details" at bounding box center [454, 37] width 123 height 21
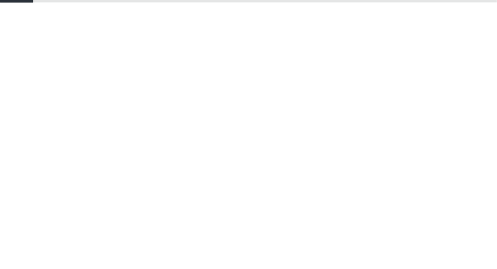
scroll to position [6799, 0]
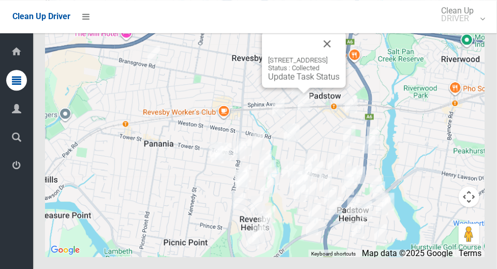
click at [339, 56] on button "Close" at bounding box center [327, 43] width 25 height 25
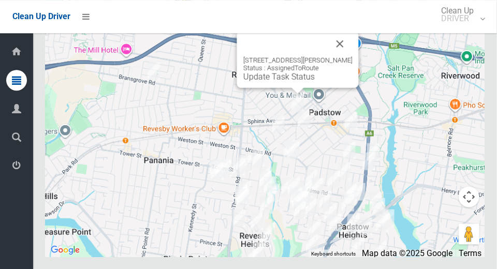
click at [307, 81] on link "Update Task Status" at bounding box center [278, 76] width 71 height 10
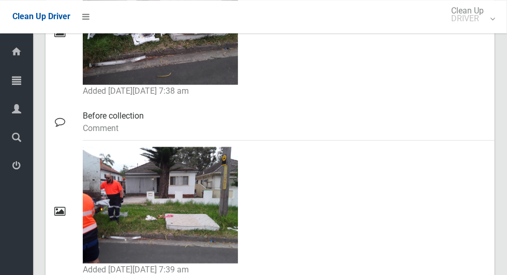
scroll to position [592, 0]
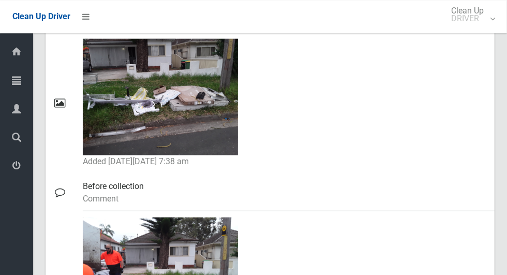
scroll to position [524, 0]
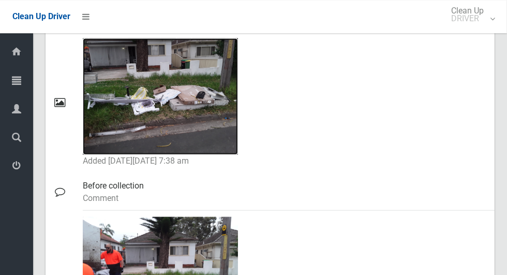
click at [117, 121] on img at bounding box center [160, 96] width 155 height 116
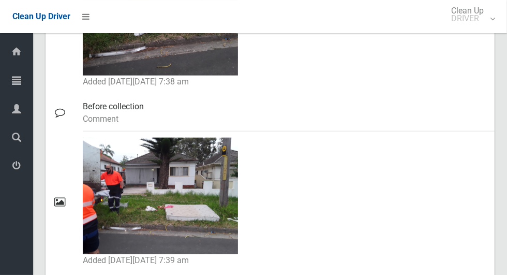
scroll to position [603, 0]
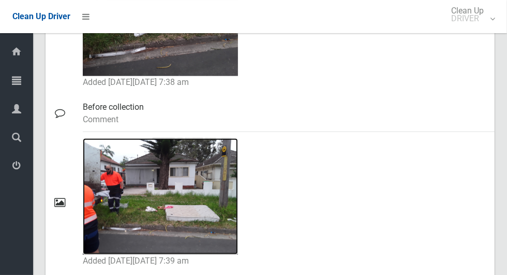
click at [126, 191] on img at bounding box center [160, 196] width 155 height 116
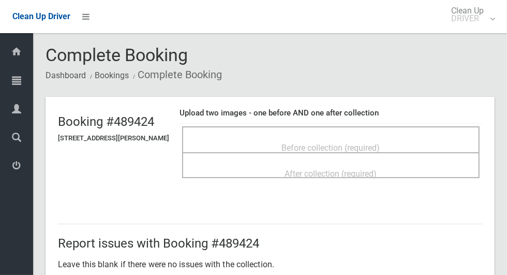
click at [334, 145] on span "Before collection (required)" at bounding box center [331, 148] width 98 height 10
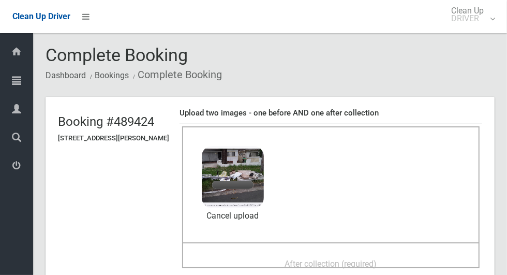
click at [363, 262] on span "After collection (required)" at bounding box center [331, 264] width 92 height 10
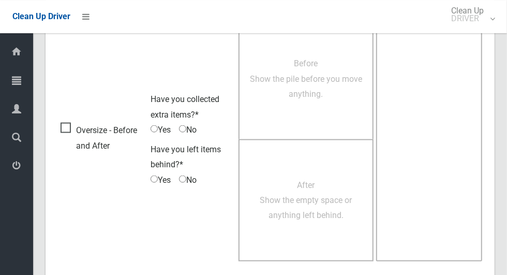
scroll to position [847, 0]
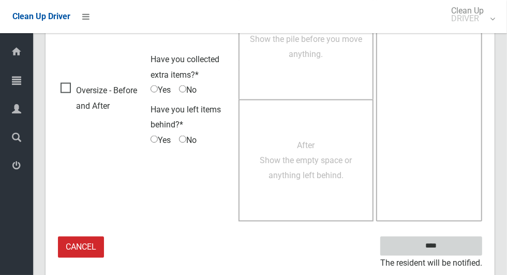
click at [449, 249] on input "****" at bounding box center [431, 245] width 102 height 19
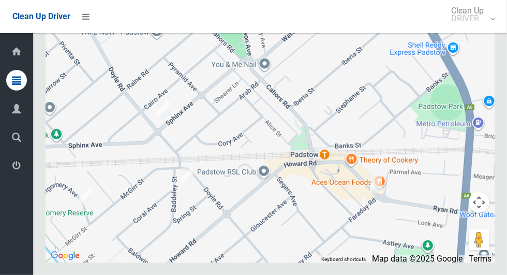
scroll to position [6432, 0]
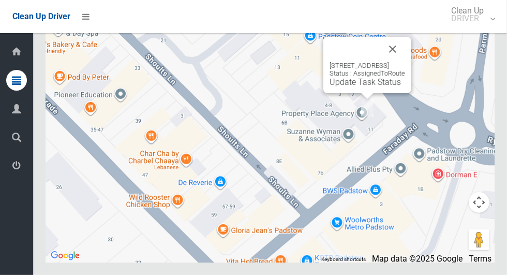
click at [405, 62] on button "Close" at bounding box center [392, 49] width 25 height 25
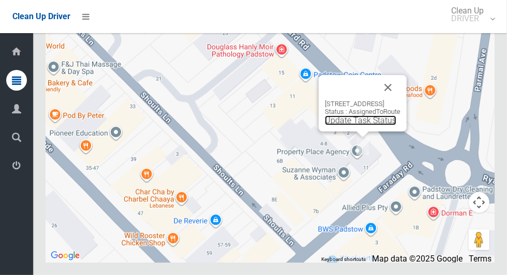
click at [362, 125] on link "Update Task Status" at bounding box center [360, 120] width 71 height 10
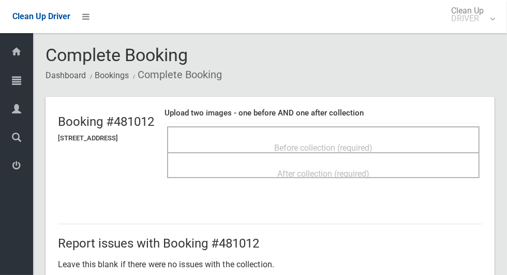
click at [342, 143] on span "Before collection (required)" at bounding box center [323, 148] width 98 height 10
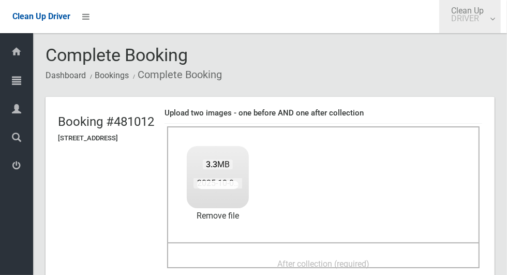
click at [481, 7] on span "Clean Up DRIVER" at bounding box center [470, 15] width 48 height 16
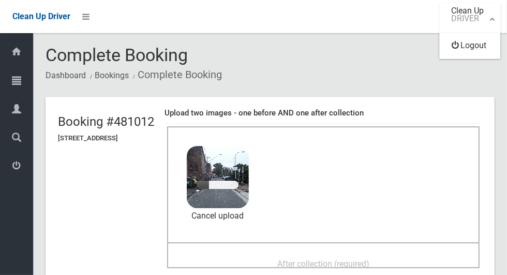
scroll to position [90, 0]
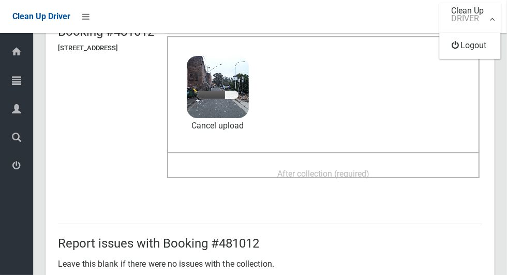
click at [370, 164] on div at bounding box center [253, 137] width 507 height 275
click at [330, 169] on span "After collection (required)" at bounding box center [323, 174] width 92 height 10
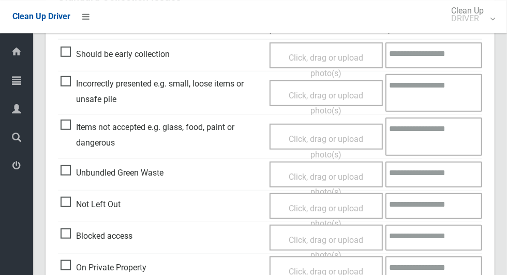
scroll to position [535, 0]
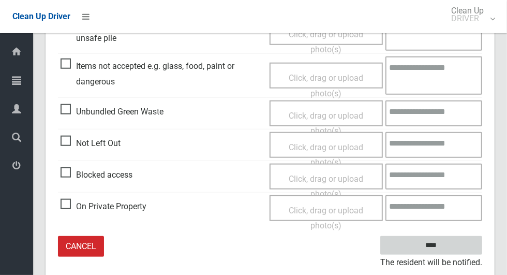
click at [449, 243] on input "****" at bounding box center [431, 245] width 102 height 19
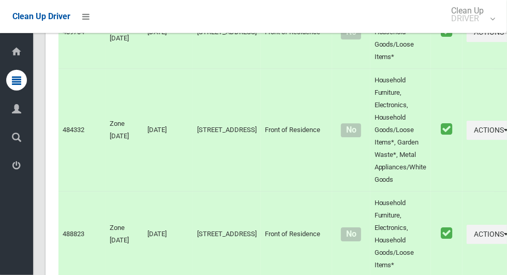
scroll to position [6432, 0]
